Goal: Navigation & Orientation: Find specific page/section

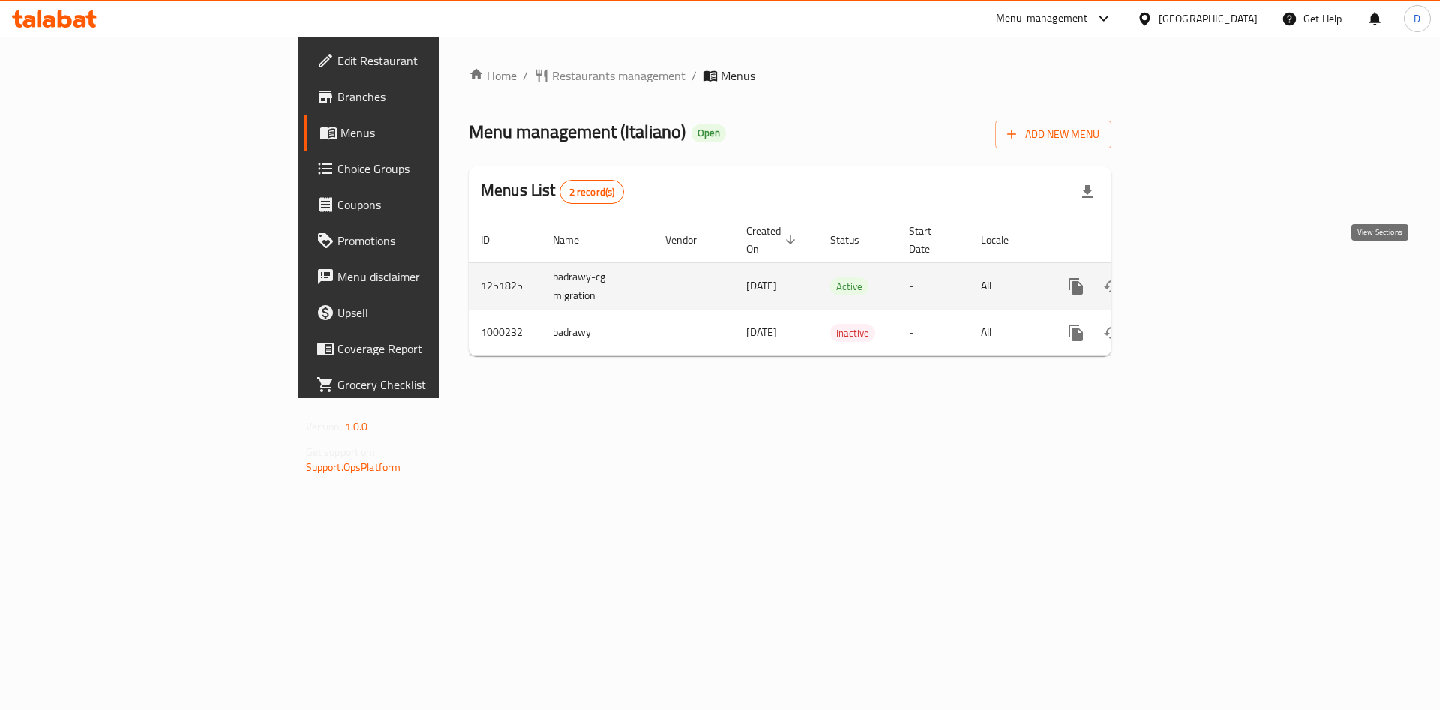
click at [1202, 276] on link "enhanced table" at bounding box center [1184, 287] width 36 height 36
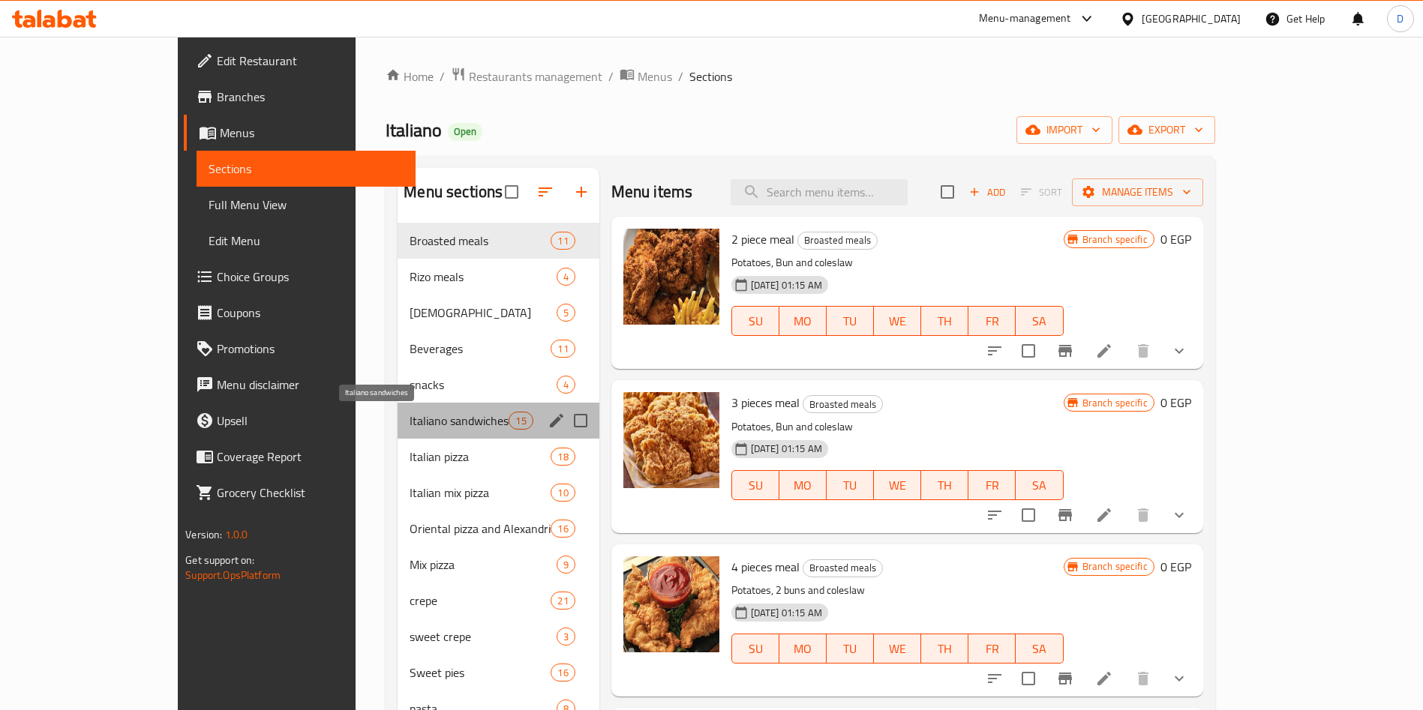
click at [410, 419] on span "Italiano sandwiches" at bounding box center [459, 421] width 99 height 18
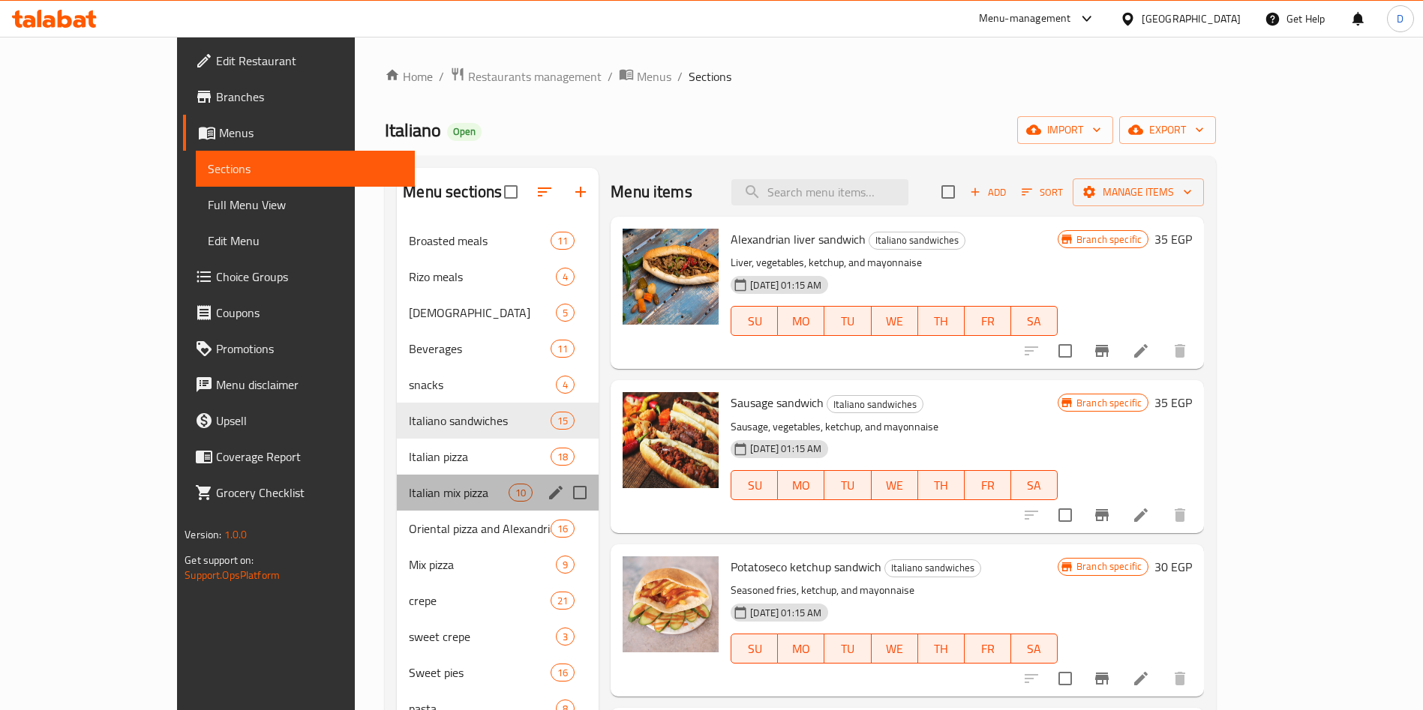
click at [397, 475] on div "Italian mix pizza 10" at bounding box center [498, 493] width 202 height 36
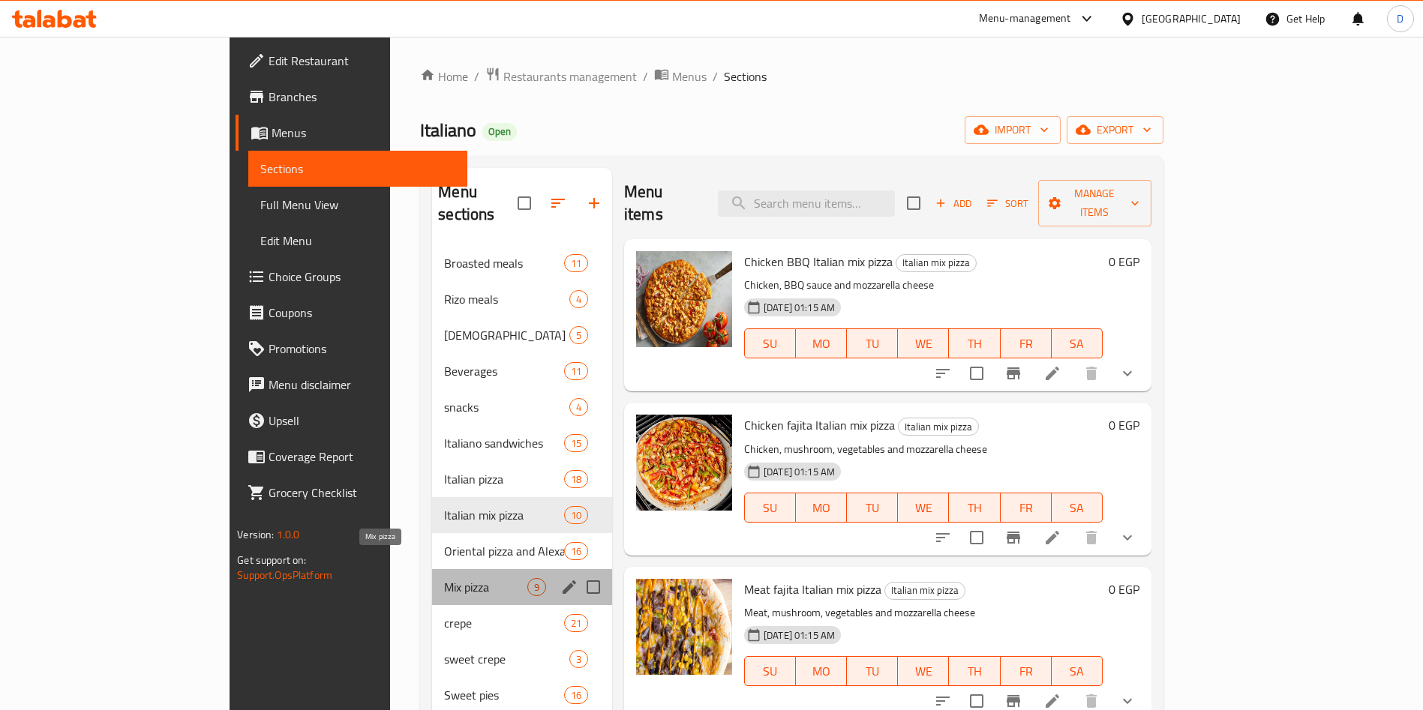
click at [444, 578] on span "Mix pizza" at bounding box center [485, 587] width 83 height 18
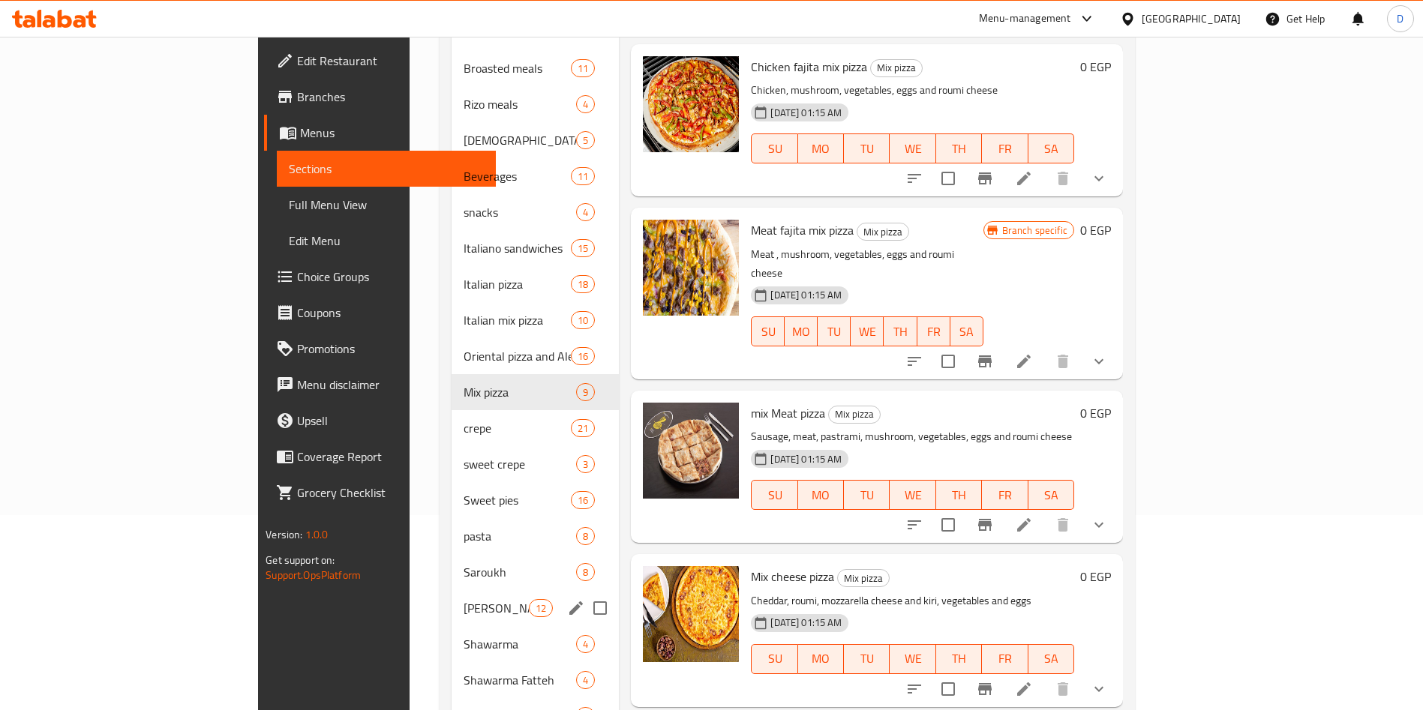
scroll to position [207, 0]
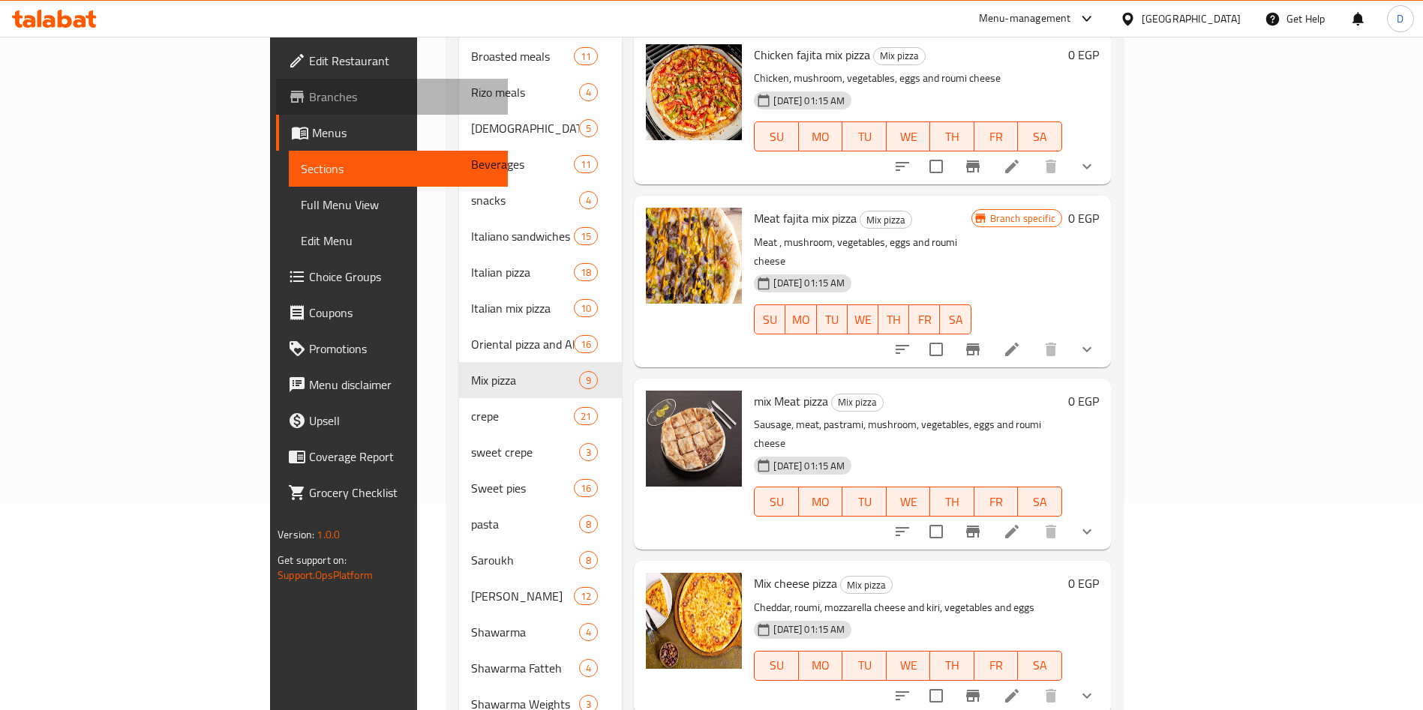
click at [309, 101] on span "Branches" at bounding box center [402, 97] width 187 height 18
